Goal: Check status

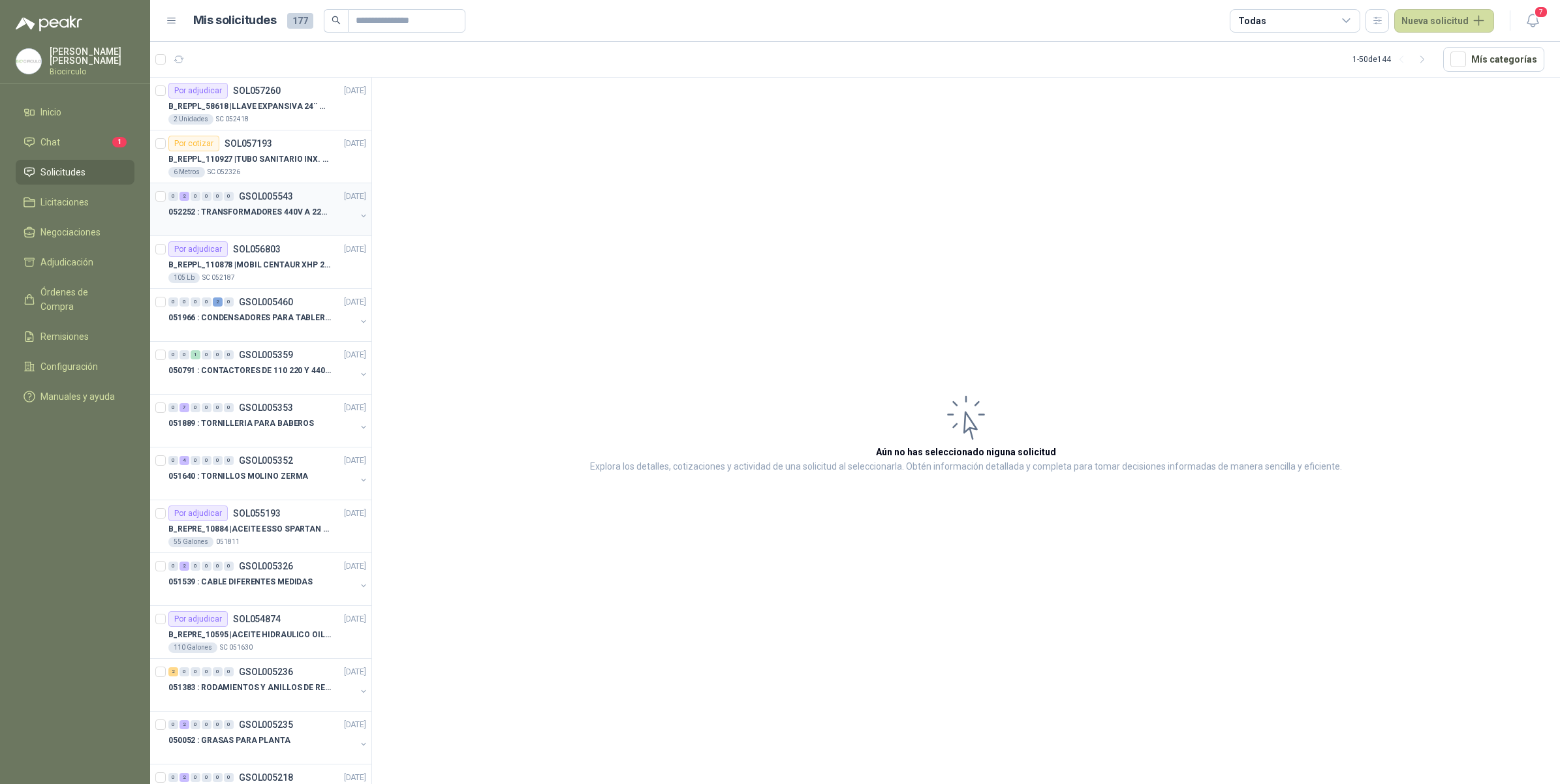
click at [281, 214] on p "052252 : TRANSFORMADORES 440V A 220 V" at bounding box center [250, 212] width 163 height 13
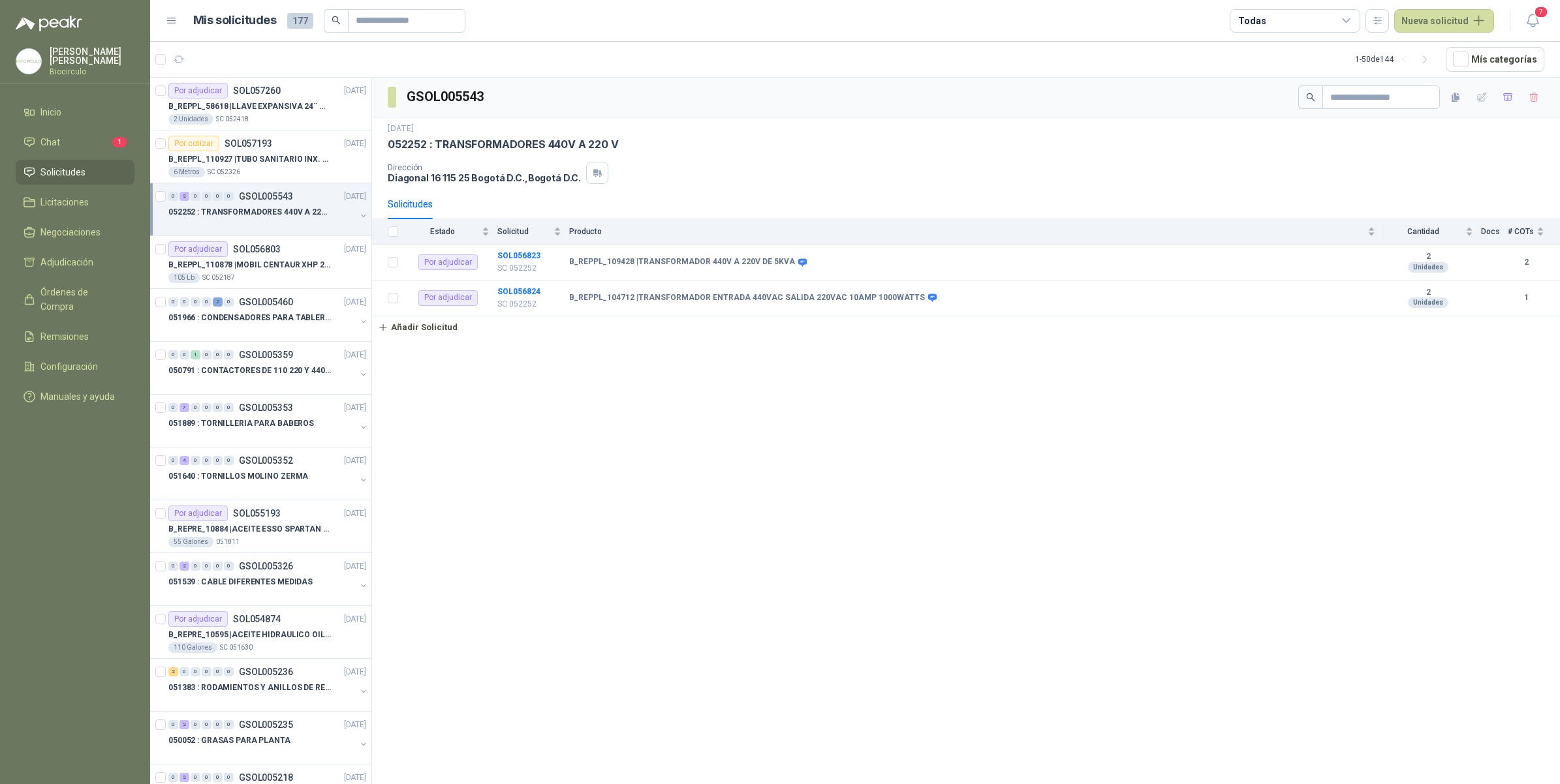
click at [359, 214] on button "button" at bounding box center [364, 215] width 11 height 11
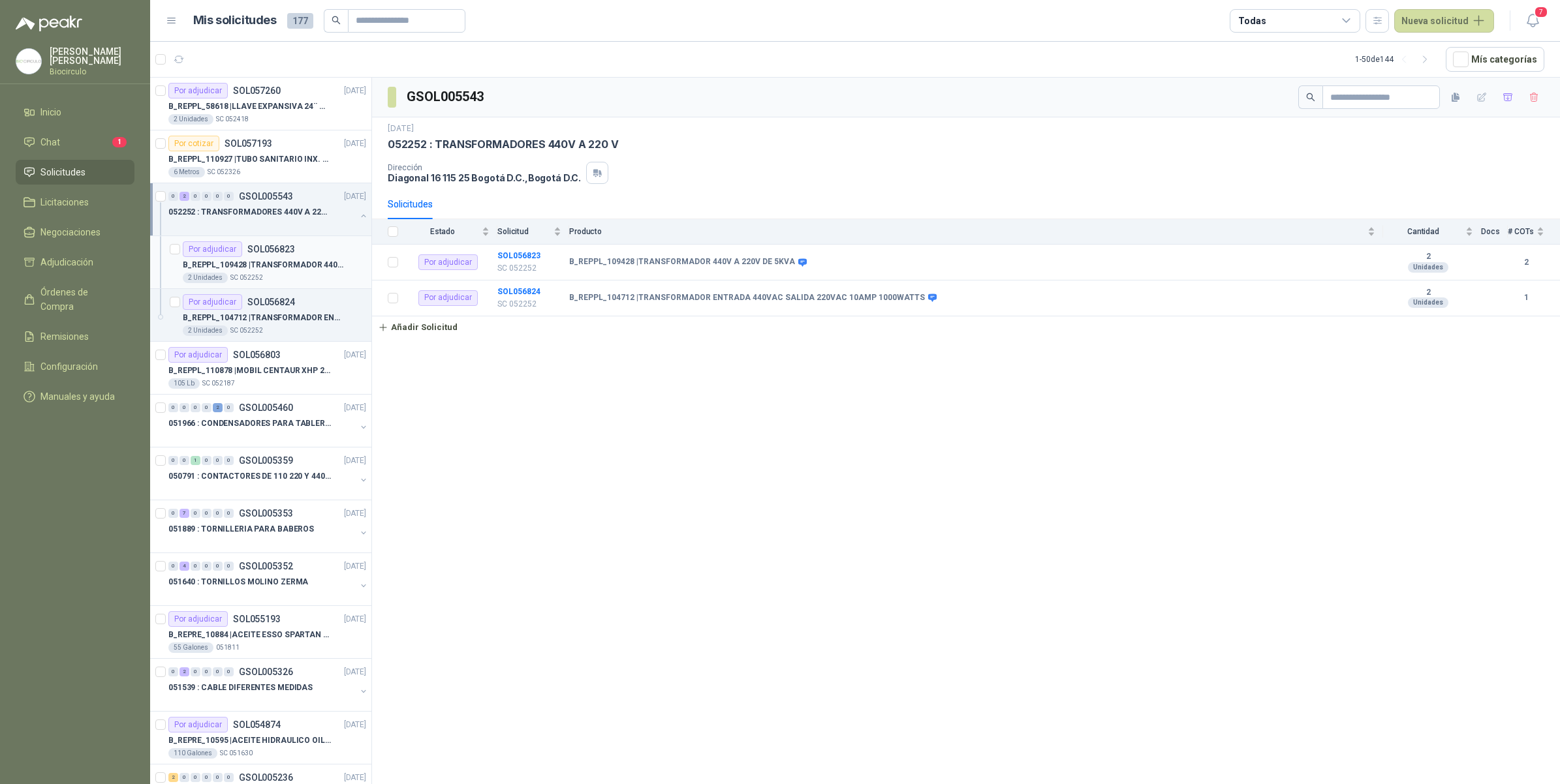
click at [317, 278] on div "2 Unidades SC 052252" at bounding box center [274, 277] width 183 height 11
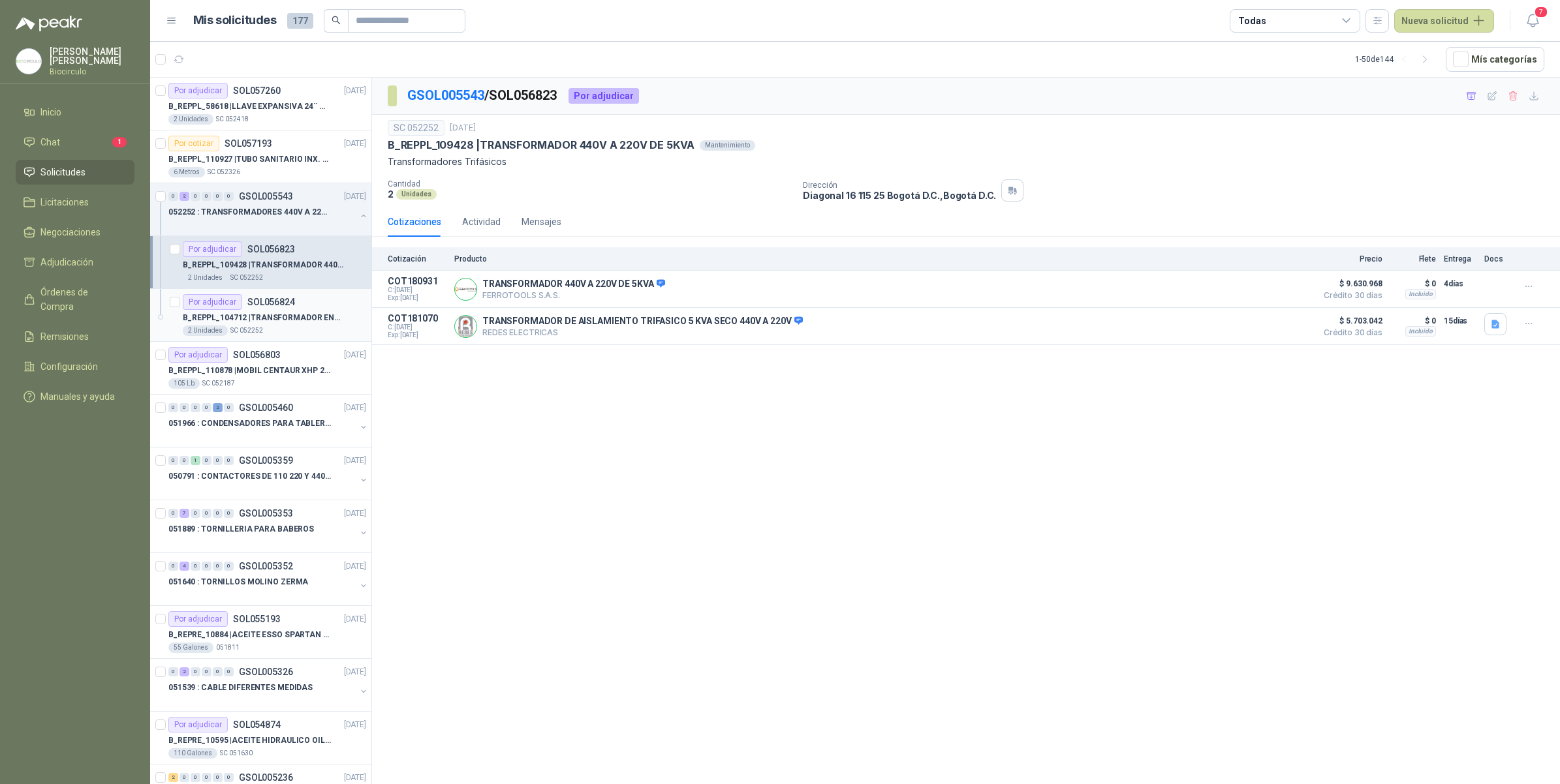
click at [286, 317] on p "B_REPPL_104712 | TRANSFORMADOR ENTRADA 440VAC SALIDA 220VAC 10AMP 1000WATTS" at bounding box center [265, 318] width 163 height 13
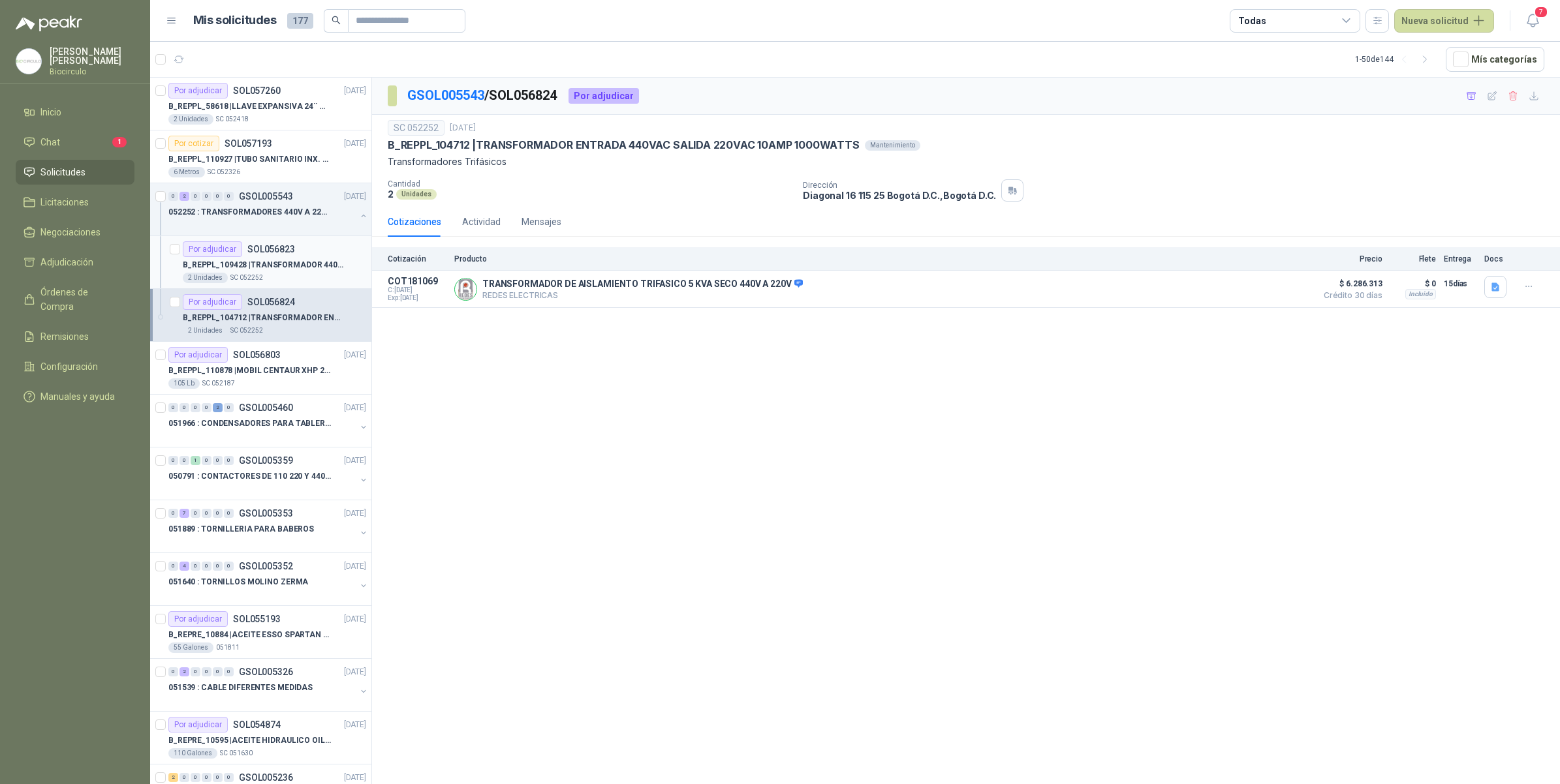
click at [298, 272] on div "2 Unidades SC 052252" at bounding box center [274, 277] width 183 height 11
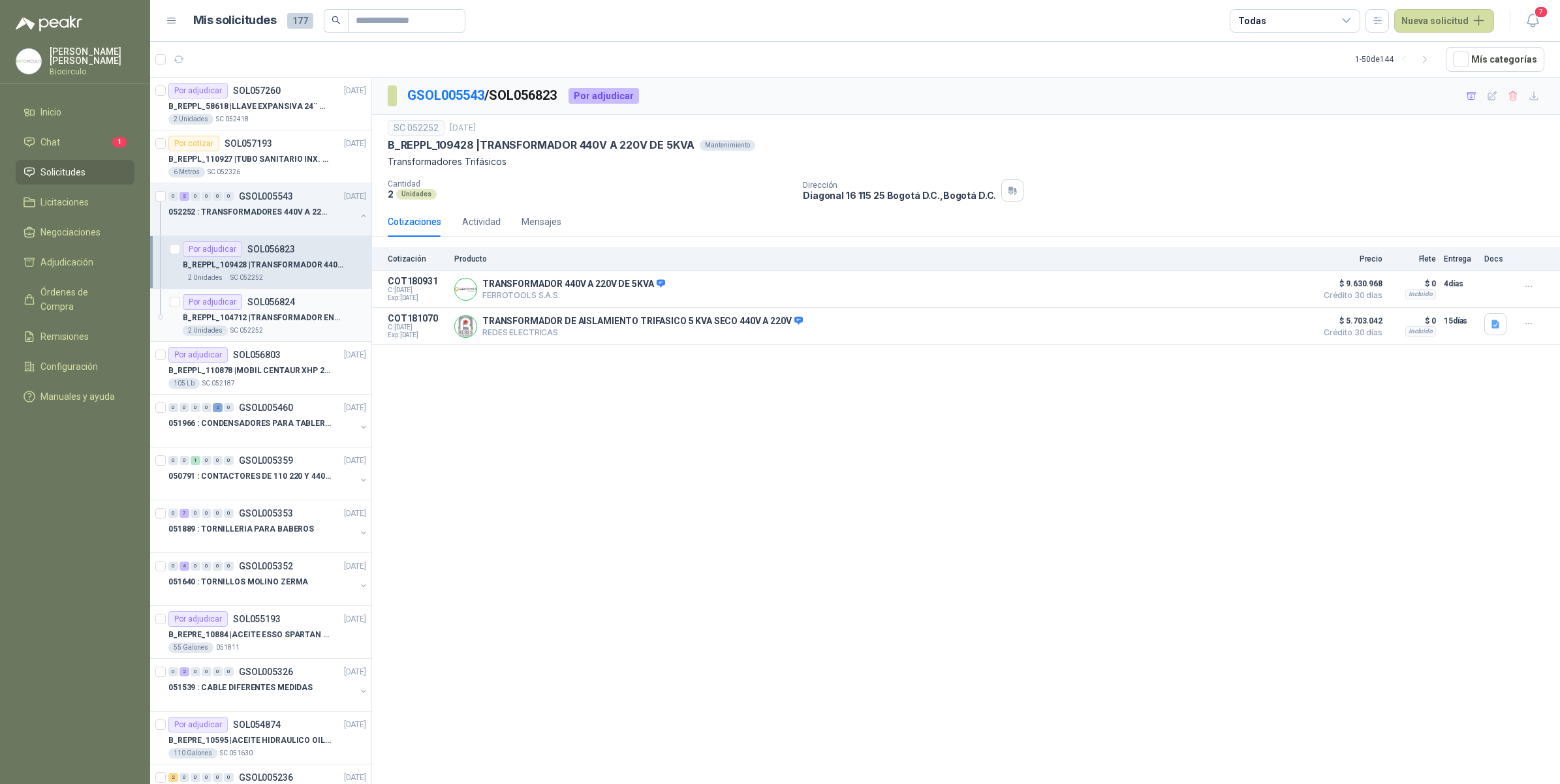
click at [295, 307] on div "Por adjudicar SOL056824" at bounding box center [274, 302] width 183 height 16
